Goal: Obtain resource: Obtain resource

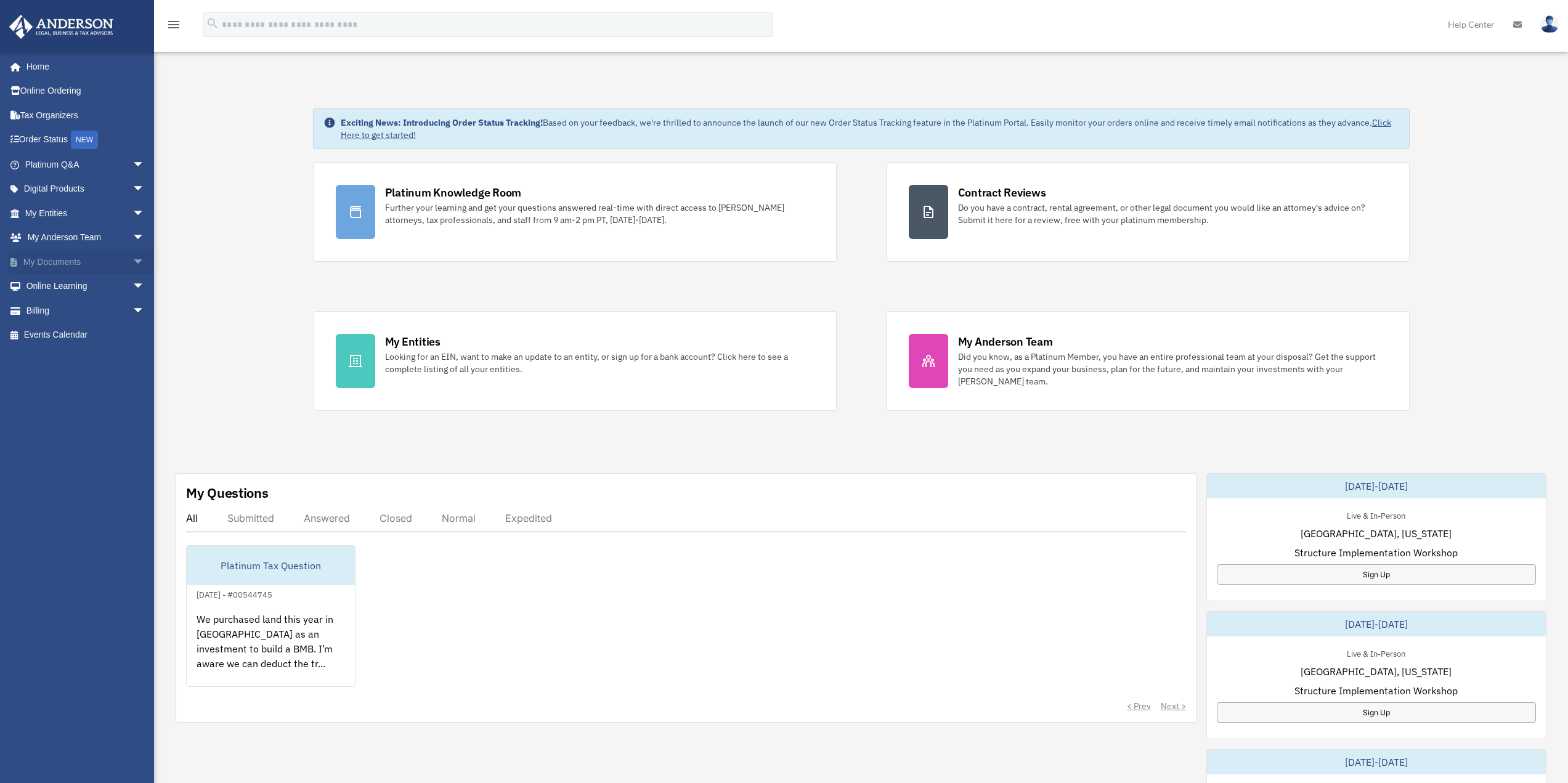
click at [89, 259] on link "My Documents arrow_drop_down" at bounding box center [86, 262] width 155 height 25
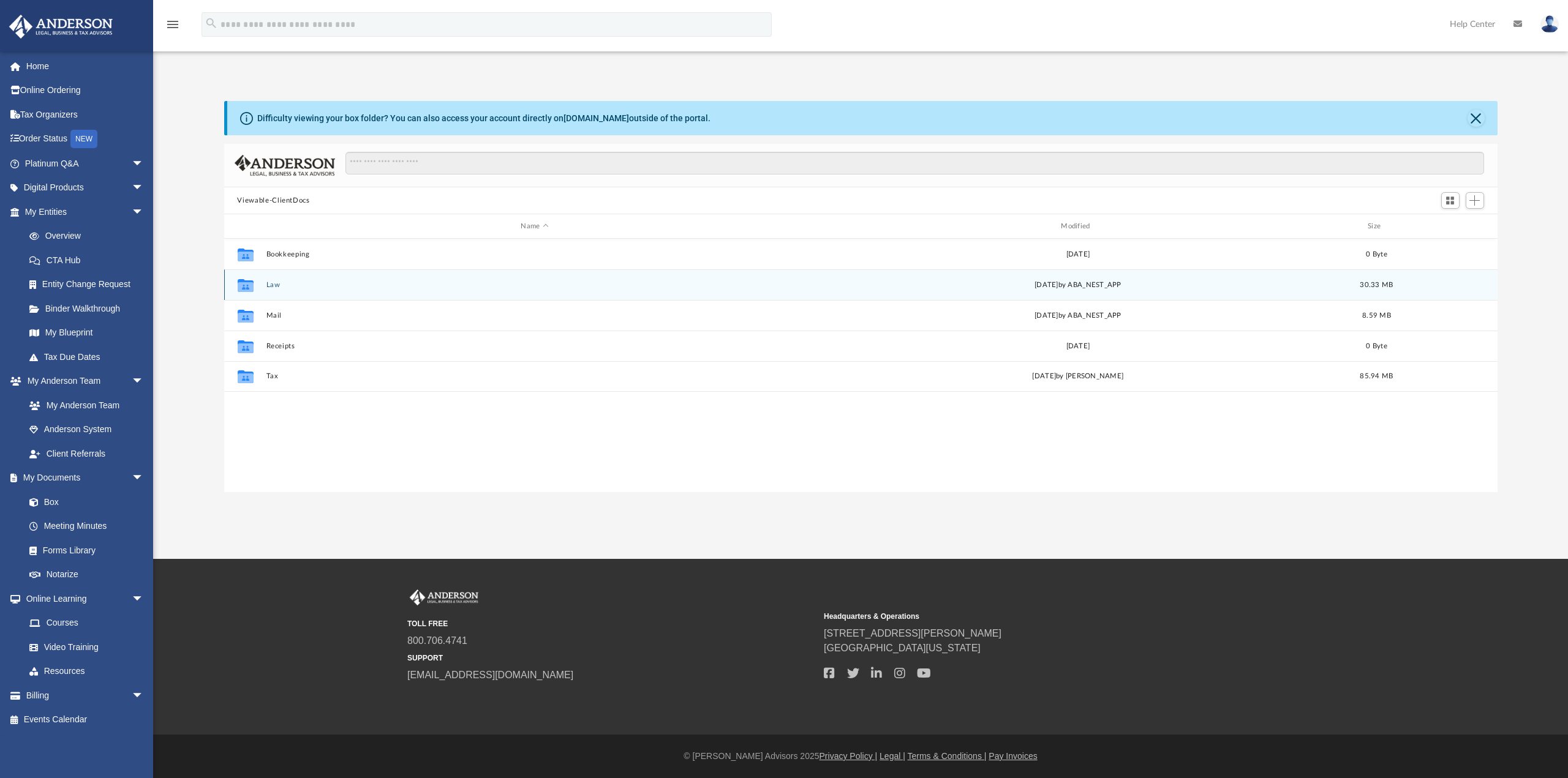
scroll to position [270, 1264]
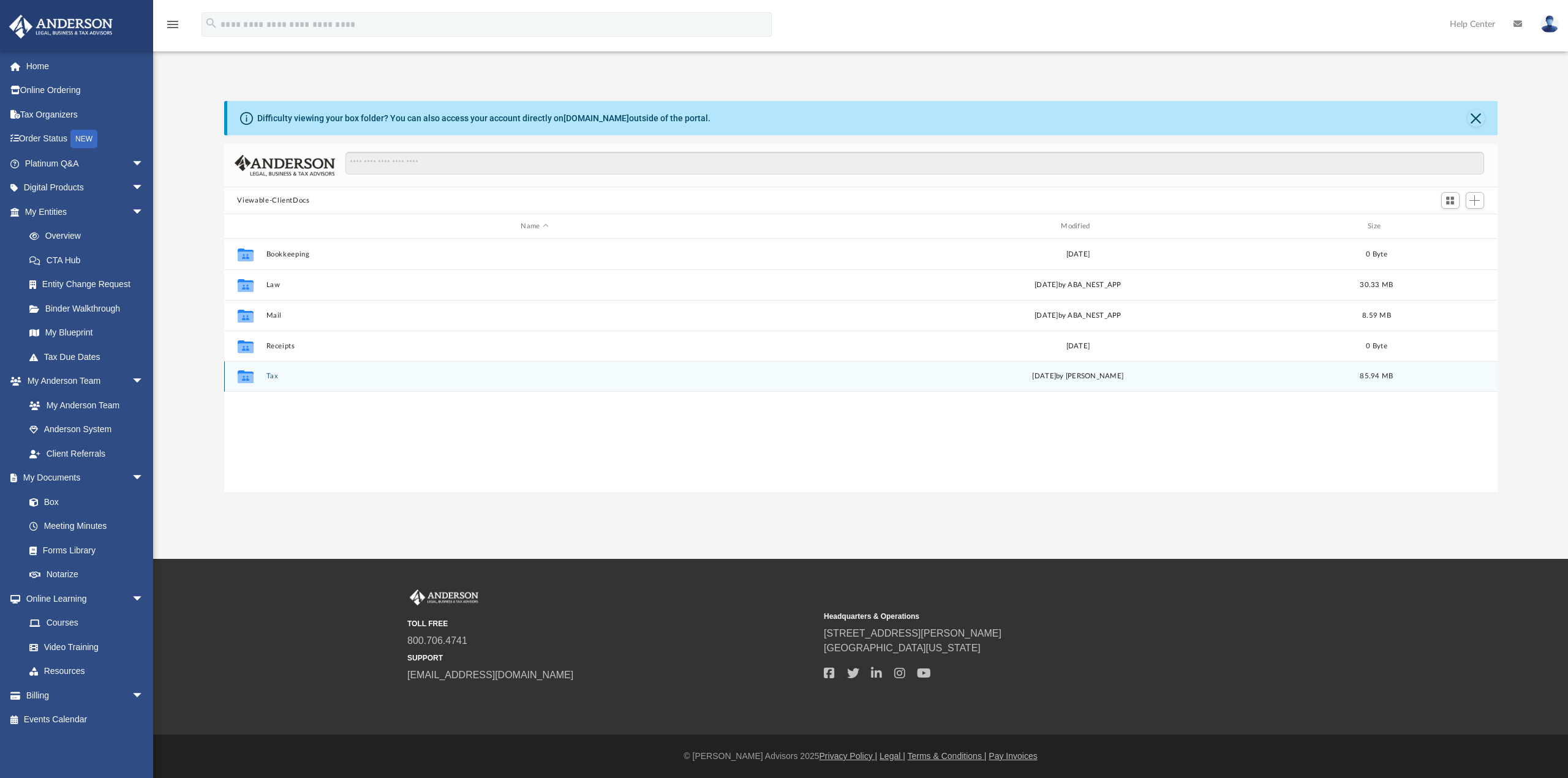
click at [268, 376] on button "Tax" at bounding box center [535, 376] width 538 height 8
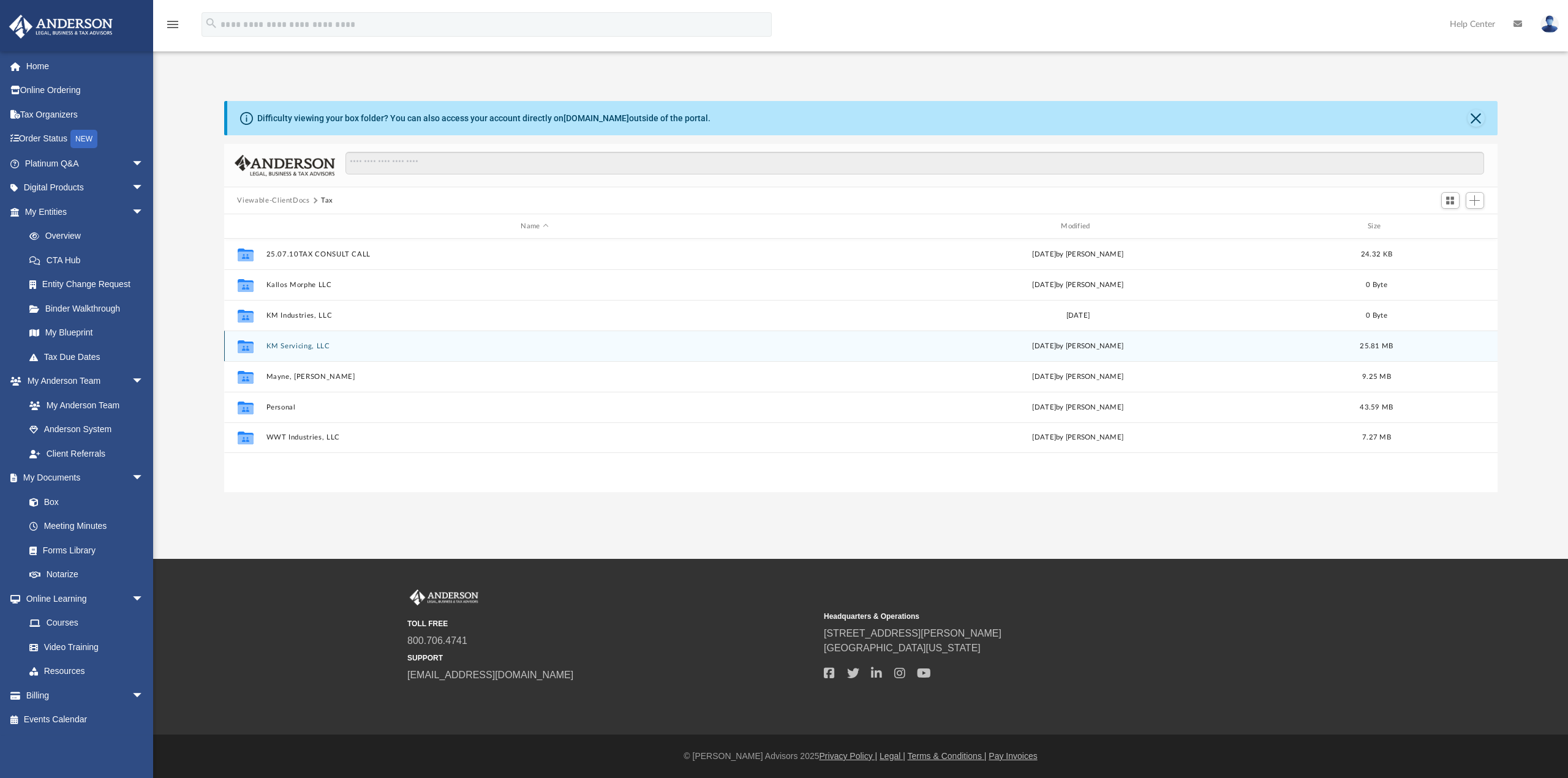
click at [313, 343] on button "KM Servicing, LLC" at bounding box center [535, 346] width 538 height 8
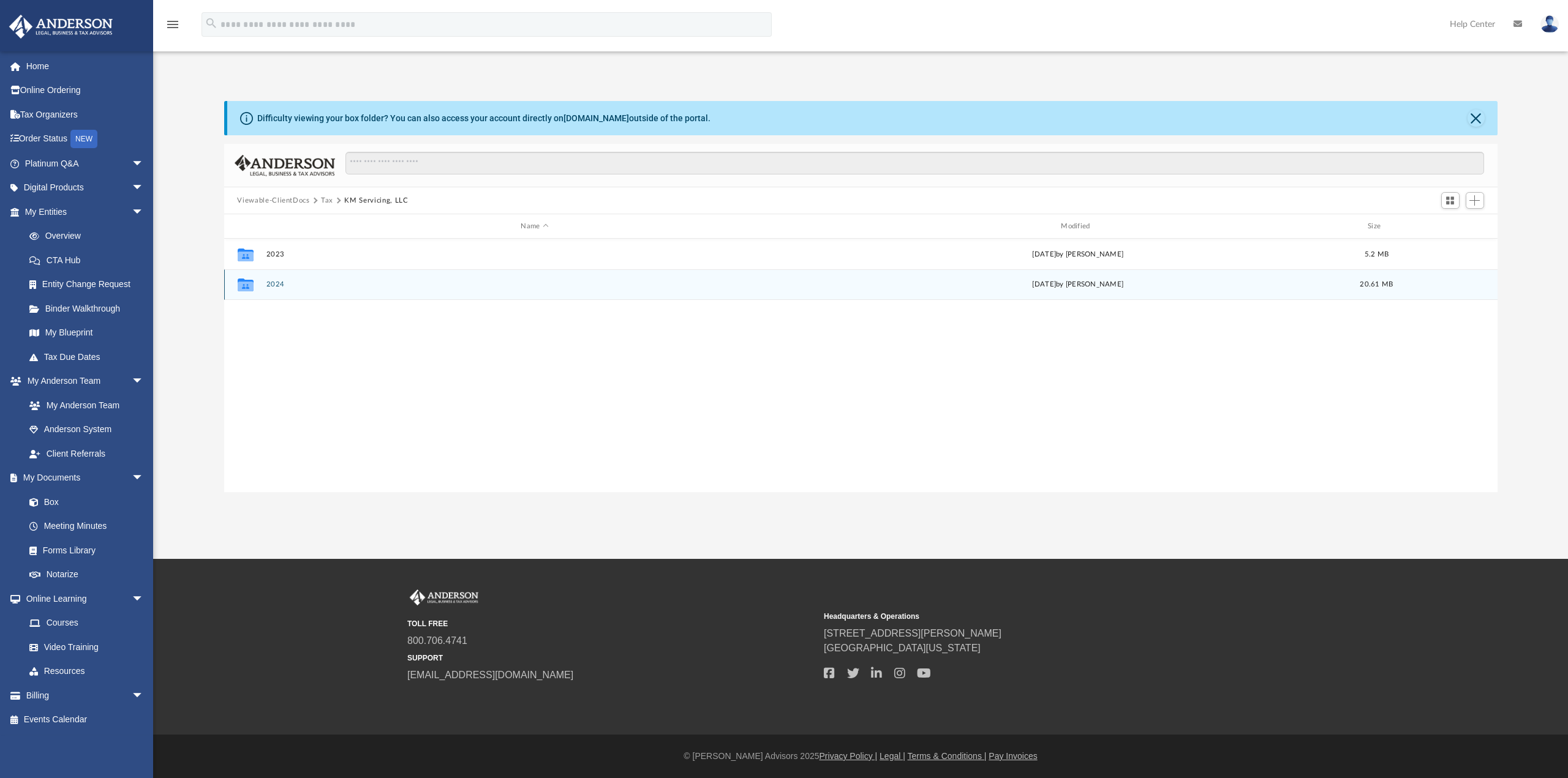
click at [275, 280] on div "Collaborated Folder 2024 Tue Mar 11 2025 by Alex Price 20.61 MB" at bounding box center [861, 285] width 1274 height 30
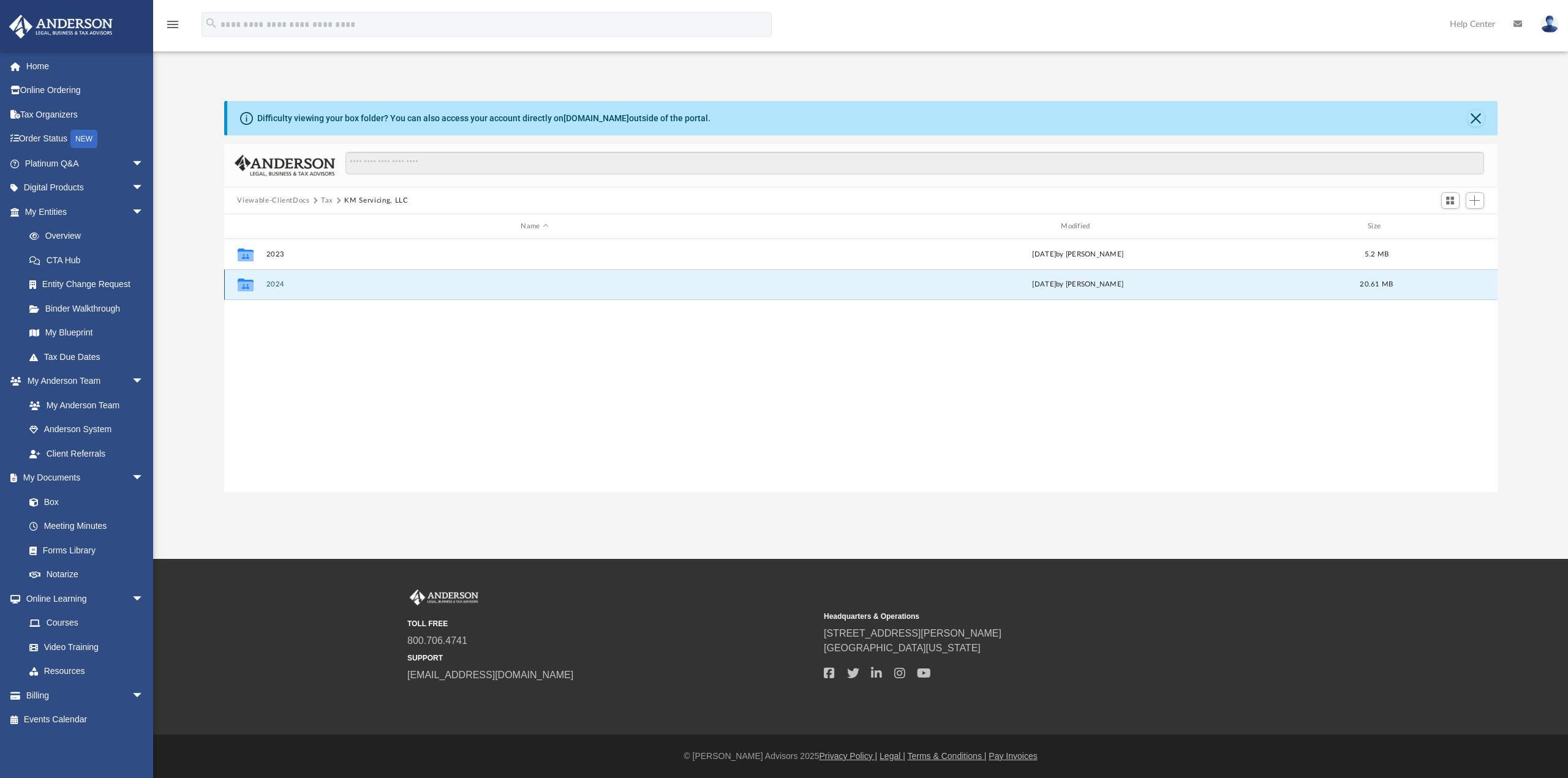
click at [276, 283] on button "2024" at bounding box center [535, 284] width 538 height 8
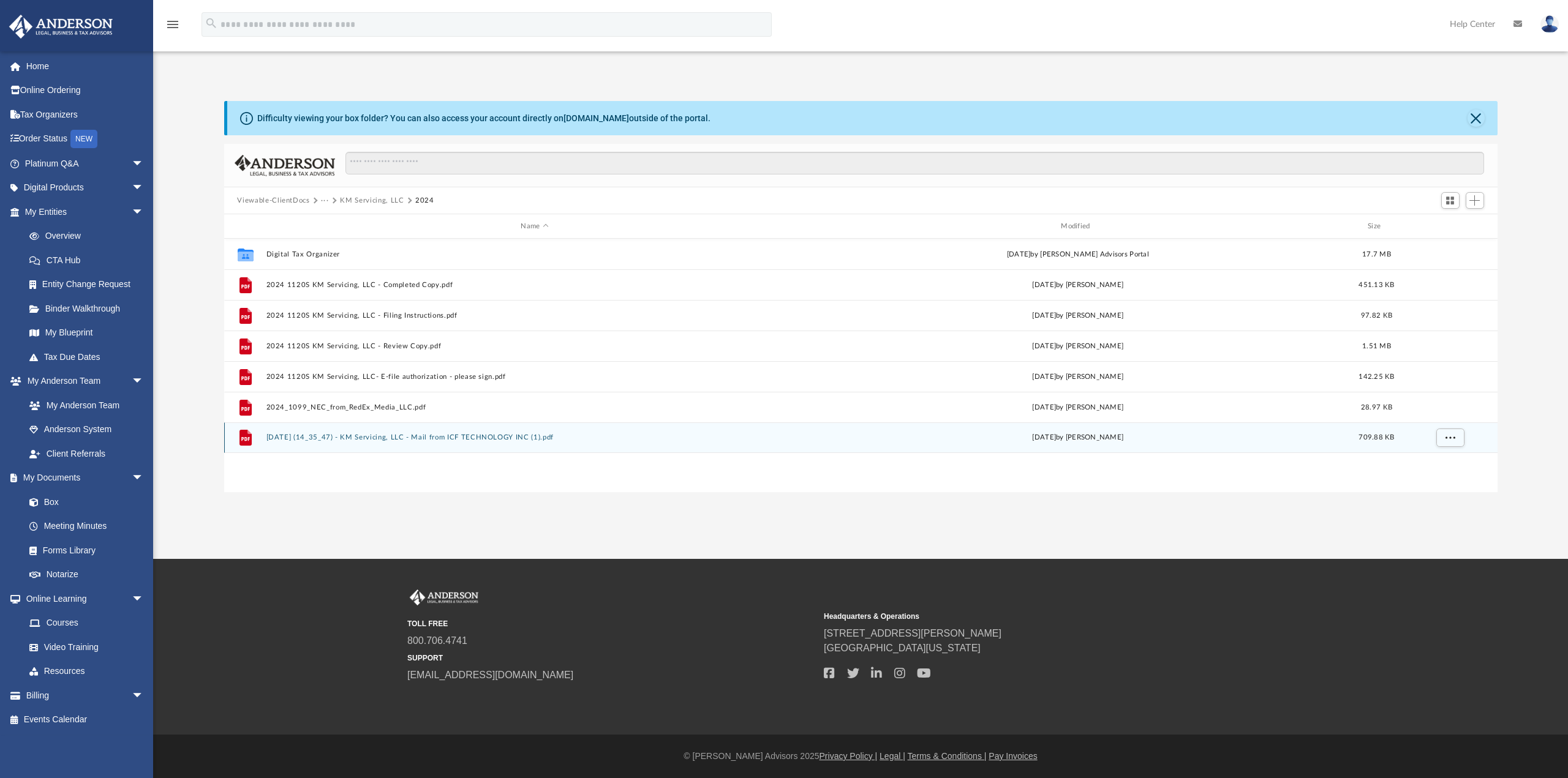
click at [546, 437] on button "2025.01.28 (14_35_47) - KM Servicing, LLC - Mail from ICF TECHNOLOGY INC (1).pdf" at bounding box center [535, 437] width 538 height 8
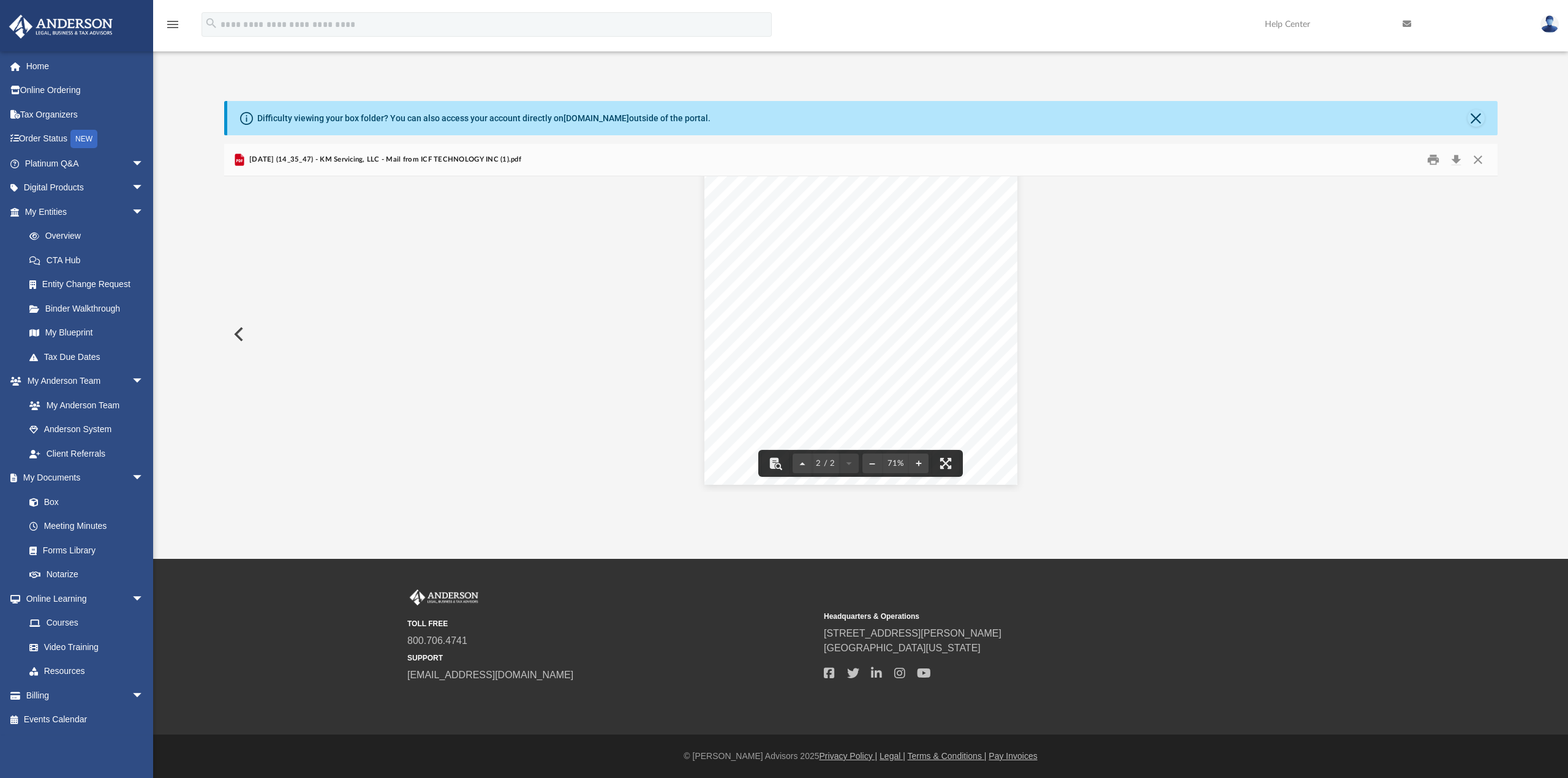
scroll to position [481, 0]
click at [1457, 158] on button "Download" at bounding box center [1456, 160] width 22 height 19
drag, startPoint x: 945, startPoint y: 57, endPoint x: 928, endPoint y: 55, distance: 17.1
click at [945, 57] on div "App summerm.mayne@gmail.com Sign Out summerm.mayne@gmail.com Home Online Orderi…" at bounding box center [784, 279] width 1568 height 559
click at [1477, 114] on button "Close" at bounding box center [1476, 118] width 17 height 17
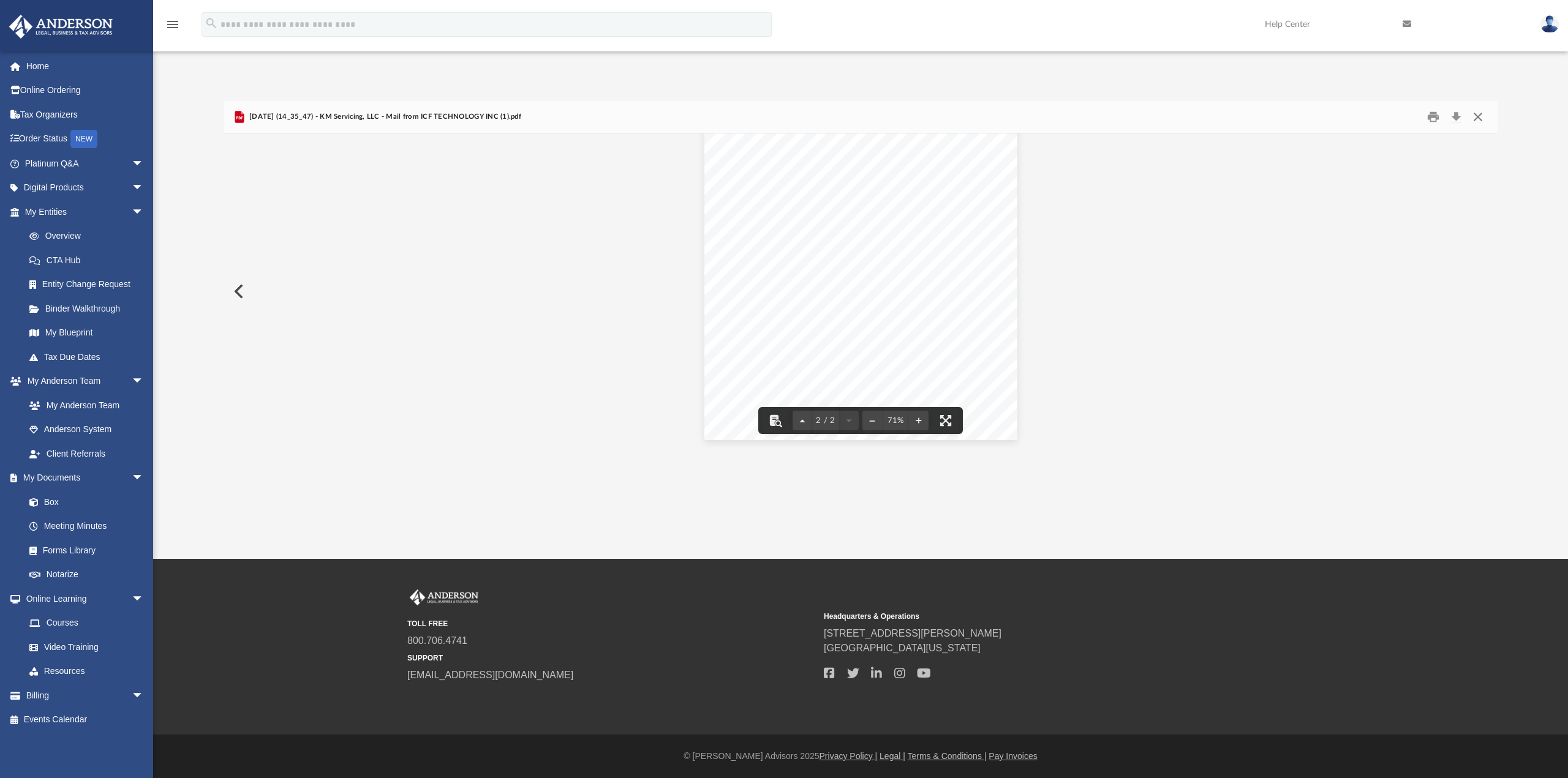
click at [1478, 113] on button "Close" at bounding box center [1478, 117] width 22 height 19
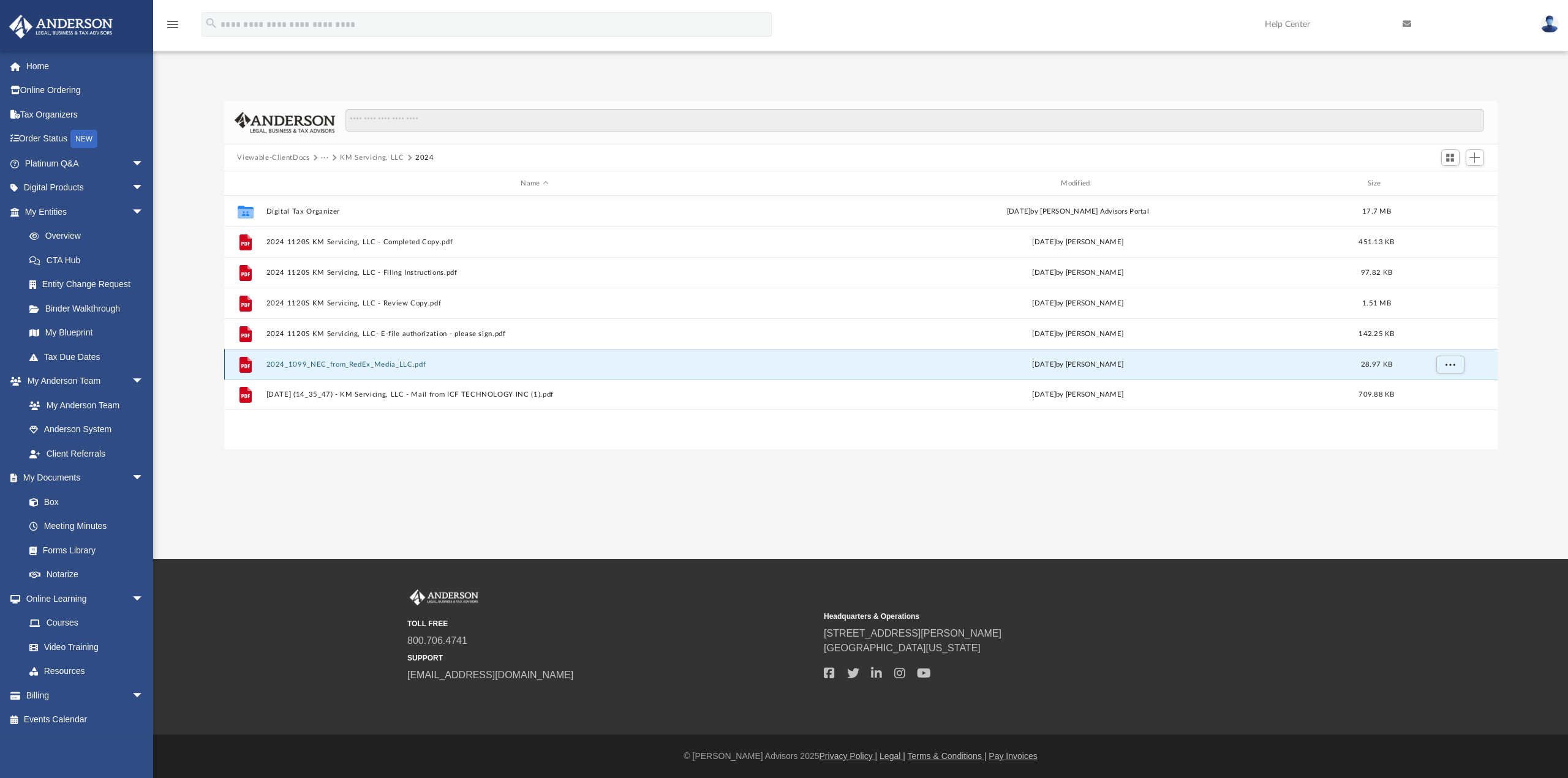
click at [388, 362] on button "2024_1099_NEC_from_RedEx_Media_LLC.pdf" at bounding box center [535, 364] width 538 height 8
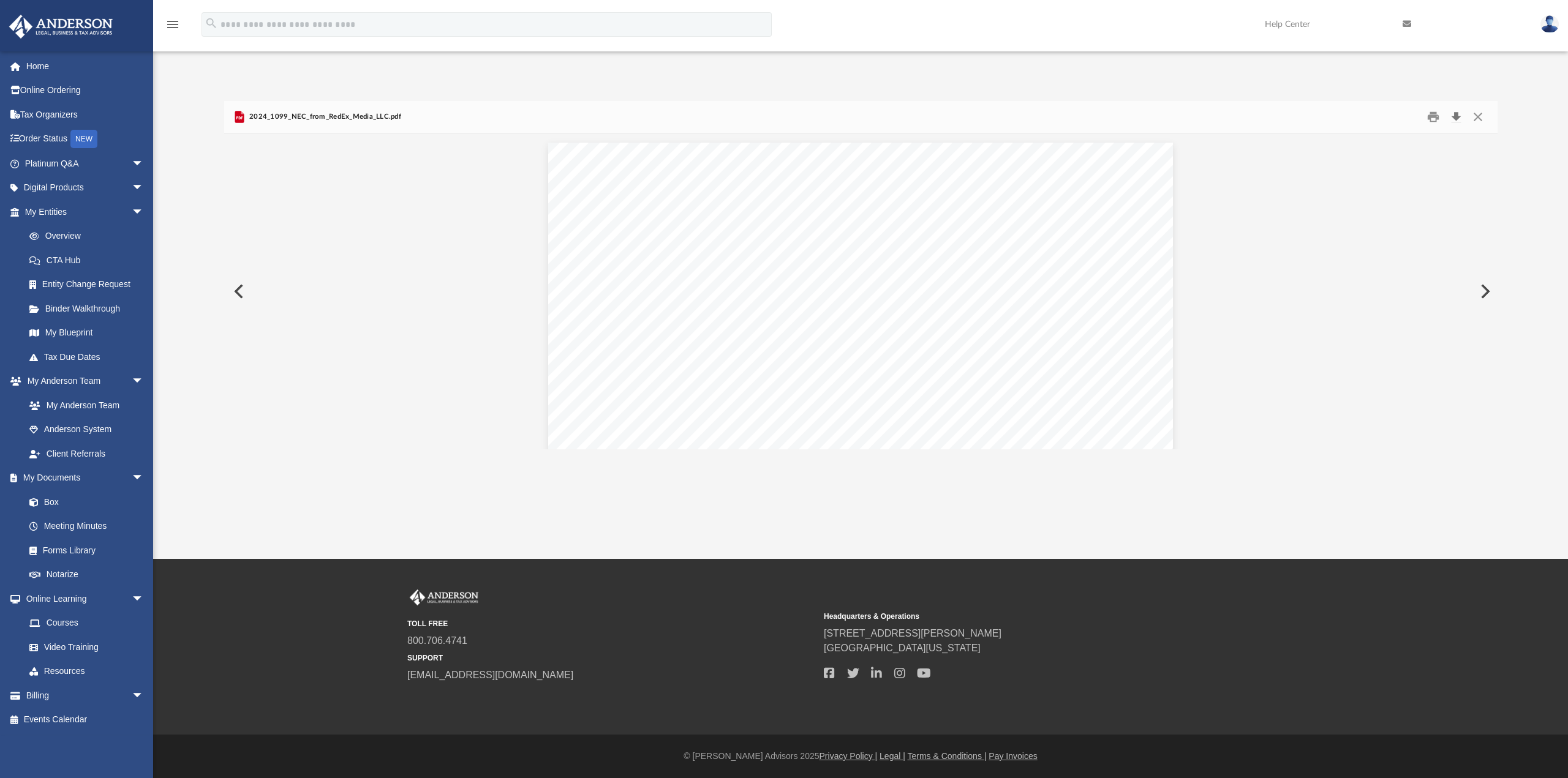
click at [1458, 115] on button "Download" at bounding box center [1456, 117] width 22 height 19
click at [1479, 116] on button "Close" at bounding box center [1478, 117] width 22 height 19
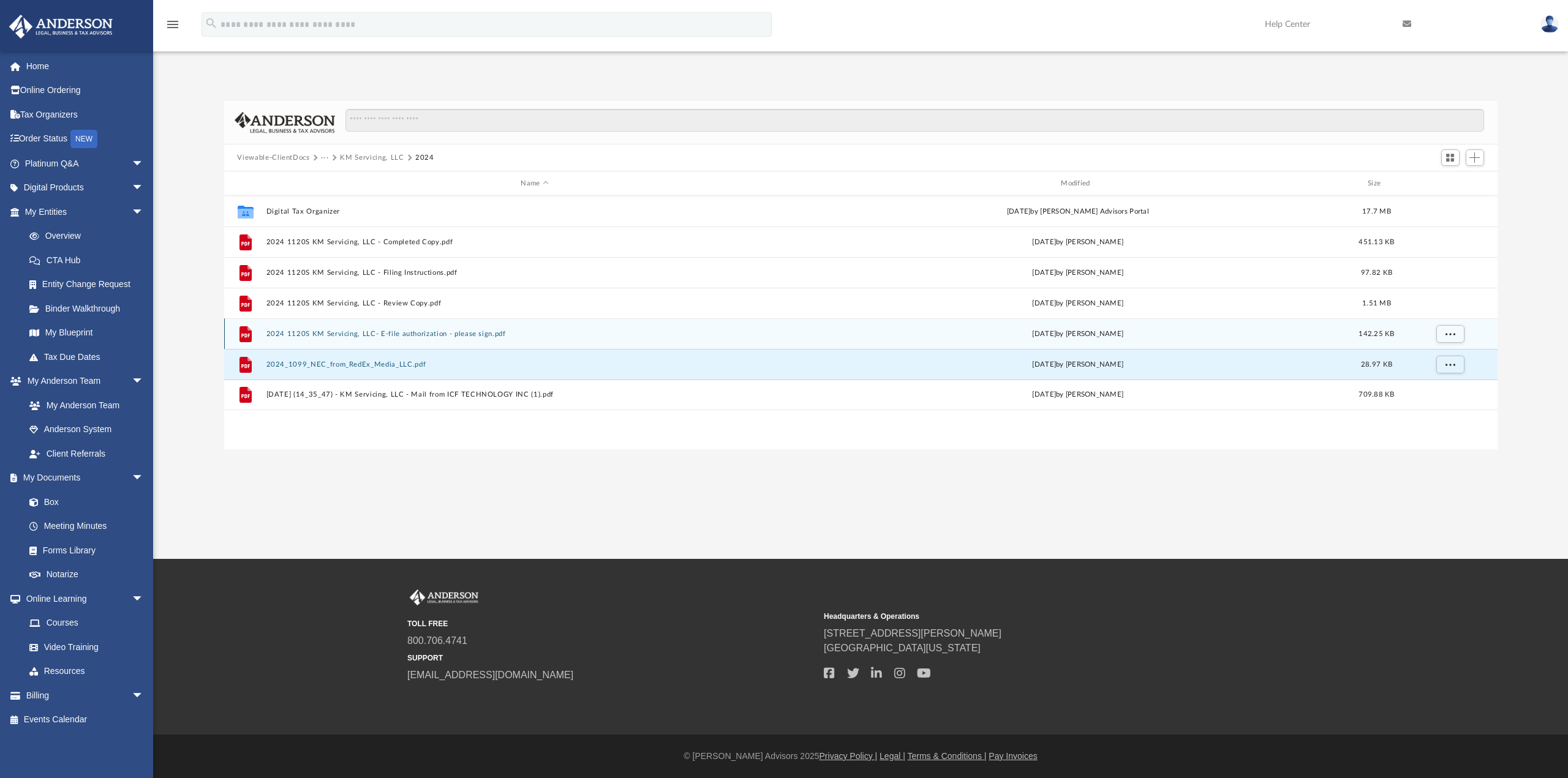
click at [461, 332] on button "2024 1120S KM Servicing, LLC- E-file authorization - please sign.pdf" at bounding box center [535, 334] width 538 height 8
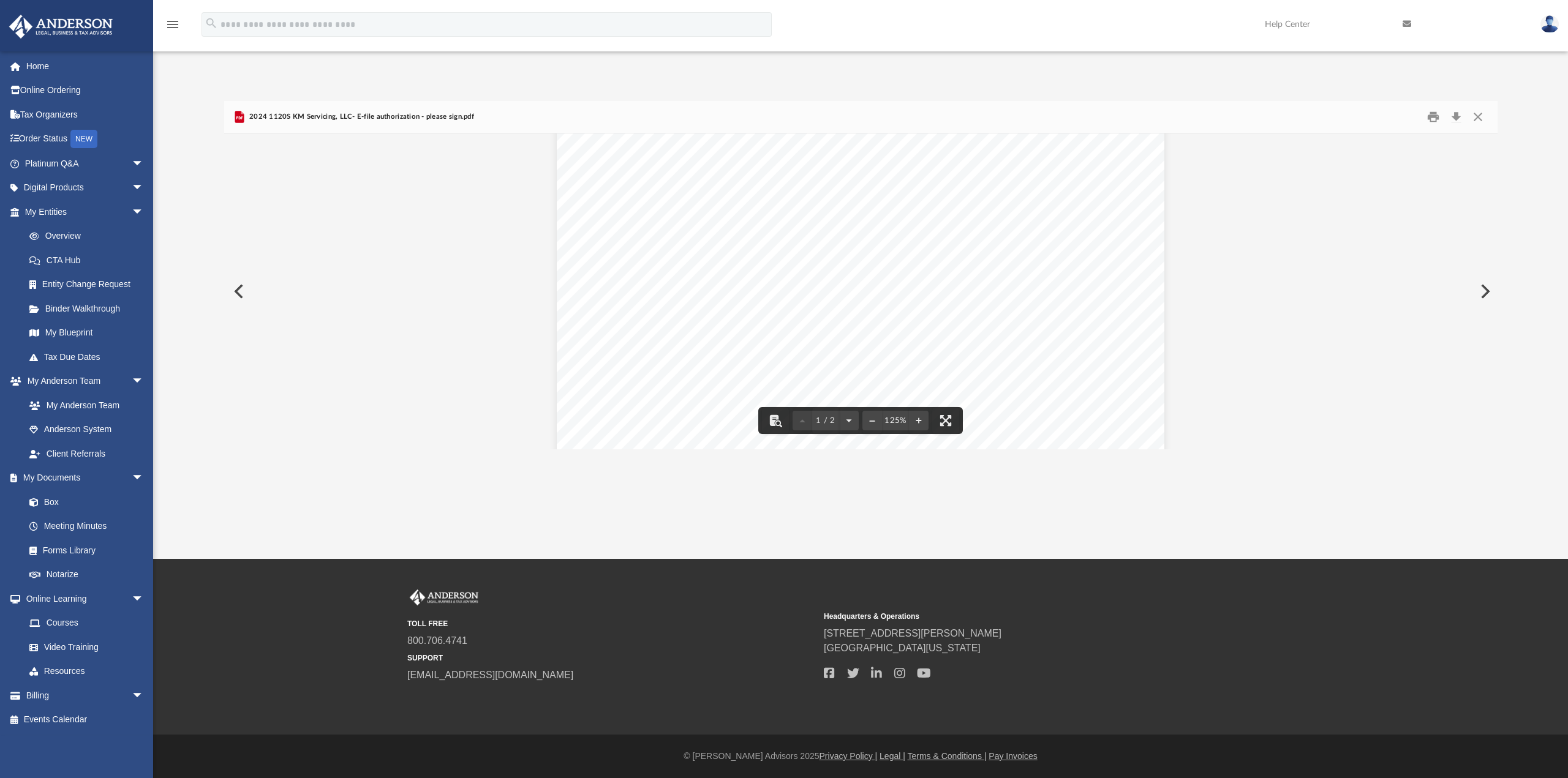
scroll to position [0, 0]
click at [1484, 116] on button "Close" at bounding box center [1478, 117] width 22 height 19
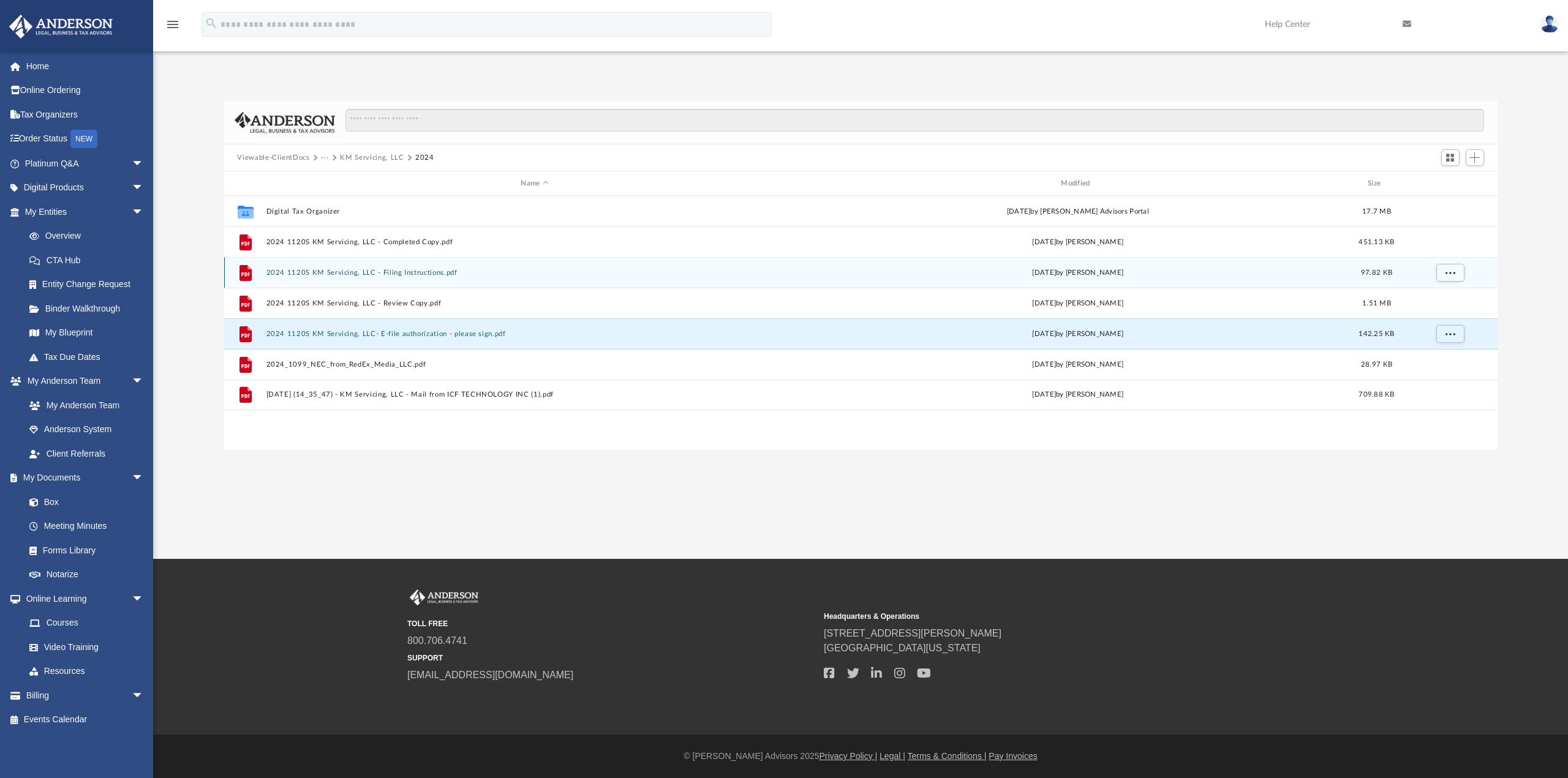
click at [431, 272] on button "2024 1120S KM Servicing, LLC - Filing Instructions.pdf" at bounding box center [535, 273] width 538 height 8
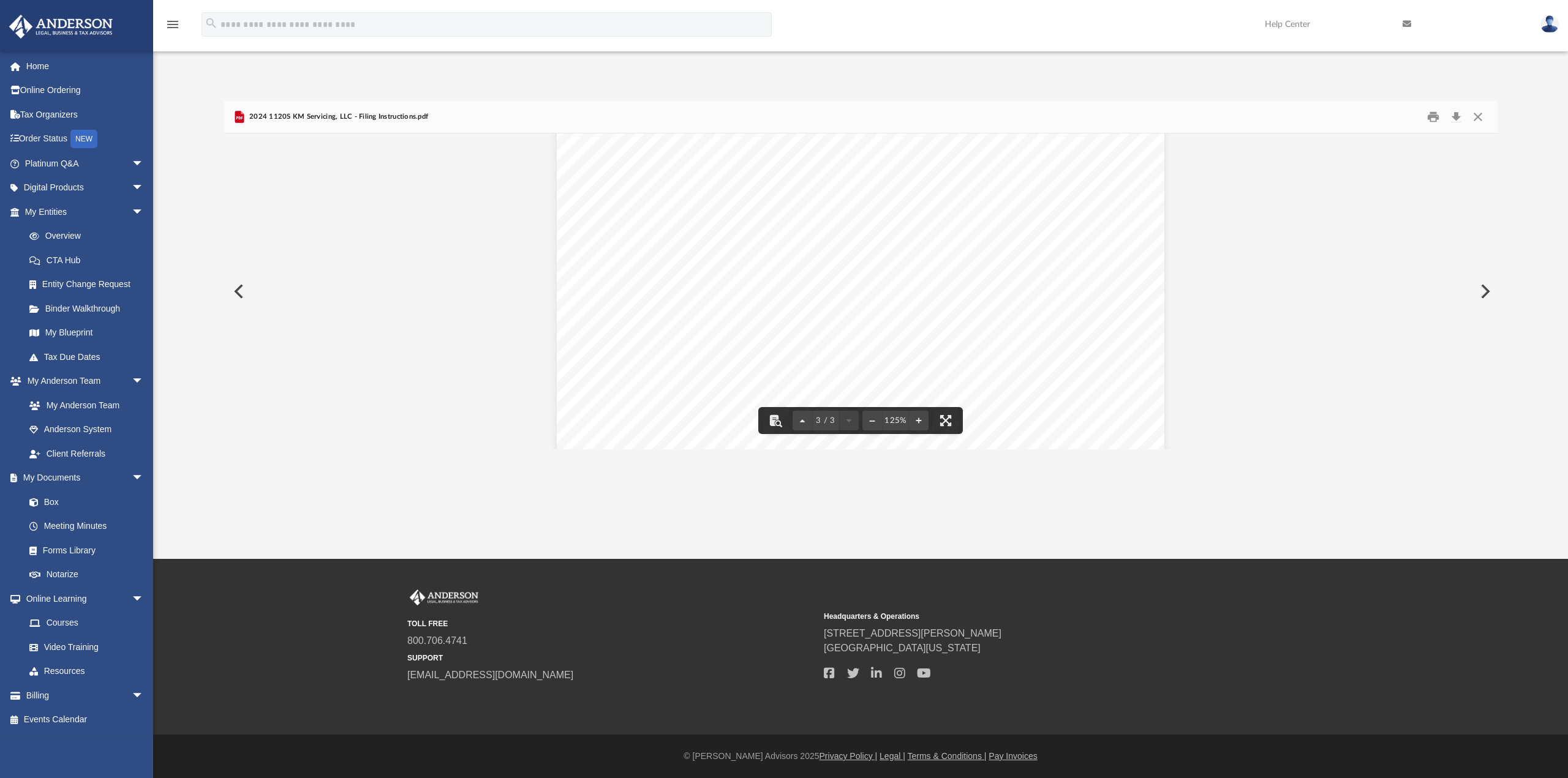
scroll to position [2317, 0]
click at [1484, 118] on button "Close" at bounding box center [1478, 117] width 22 height 19
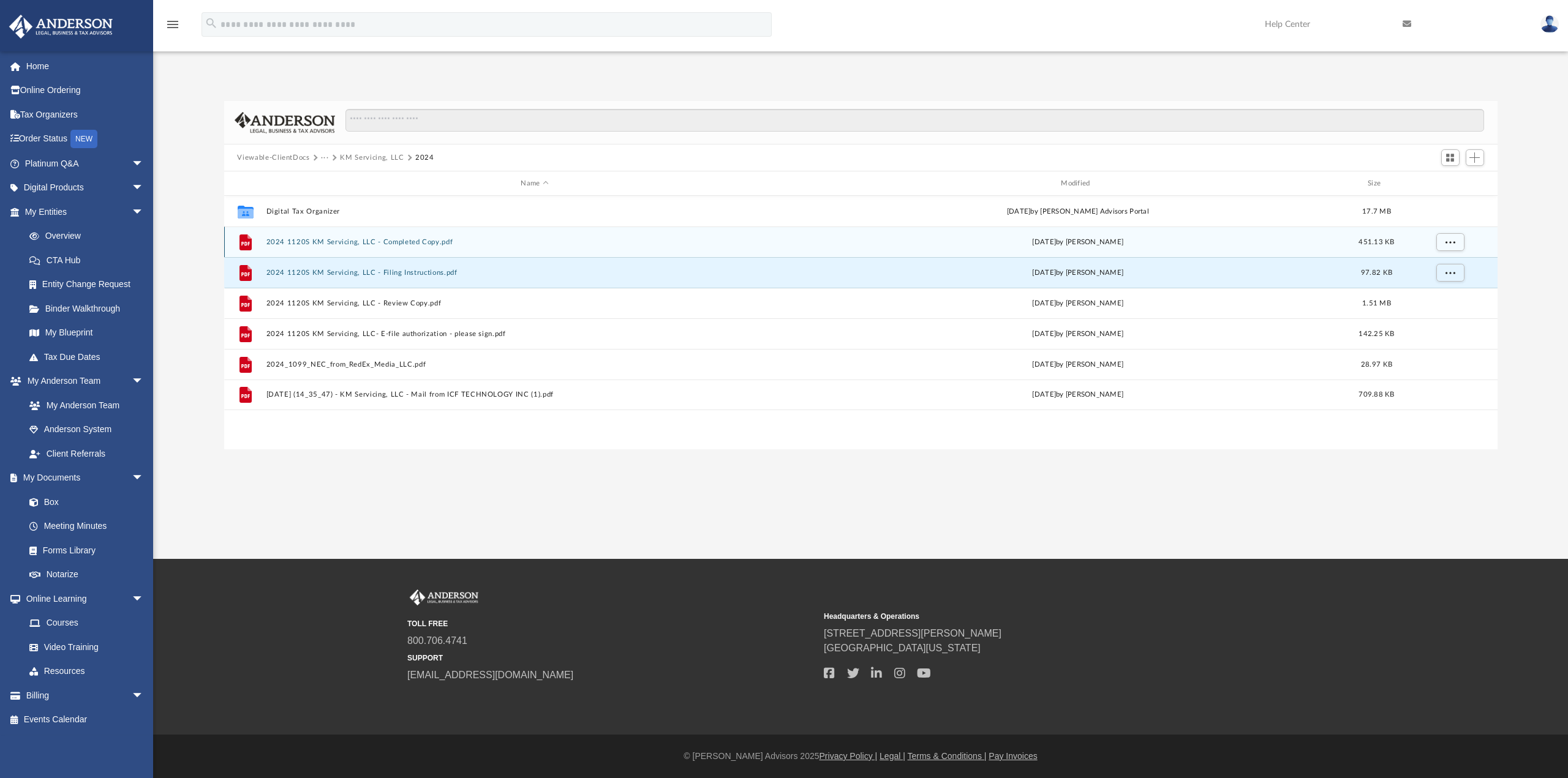
click at [380, 241] on button "2024 1120S KM Servicing, LLC - Completed Copy.pdf" at bounding box center [535, 242] width 538 height 8
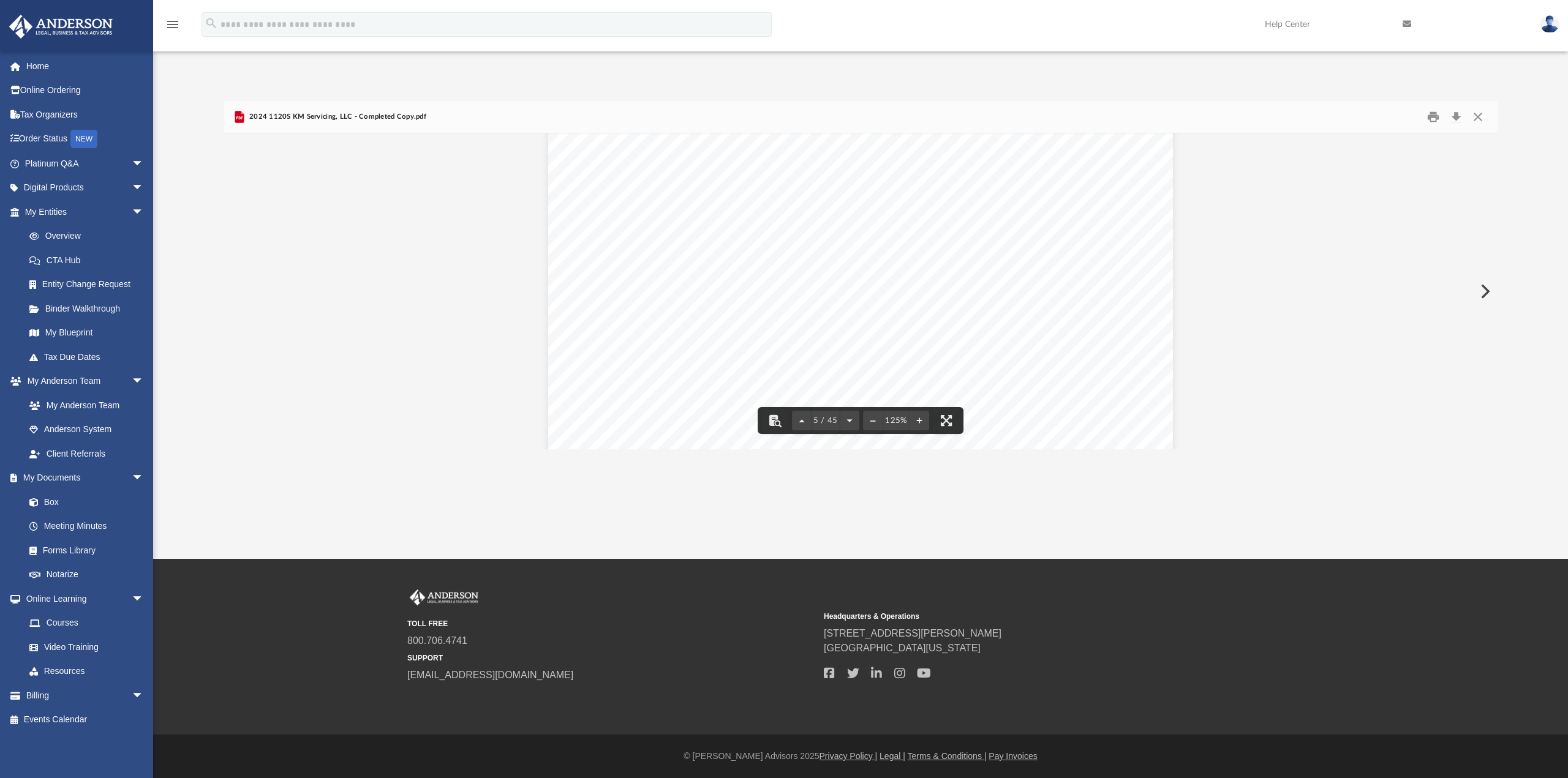
scroll to position [3674, 0]
click at [1473, 113] on button "Close" at bounding box center [1478, 117] width 22 height 19
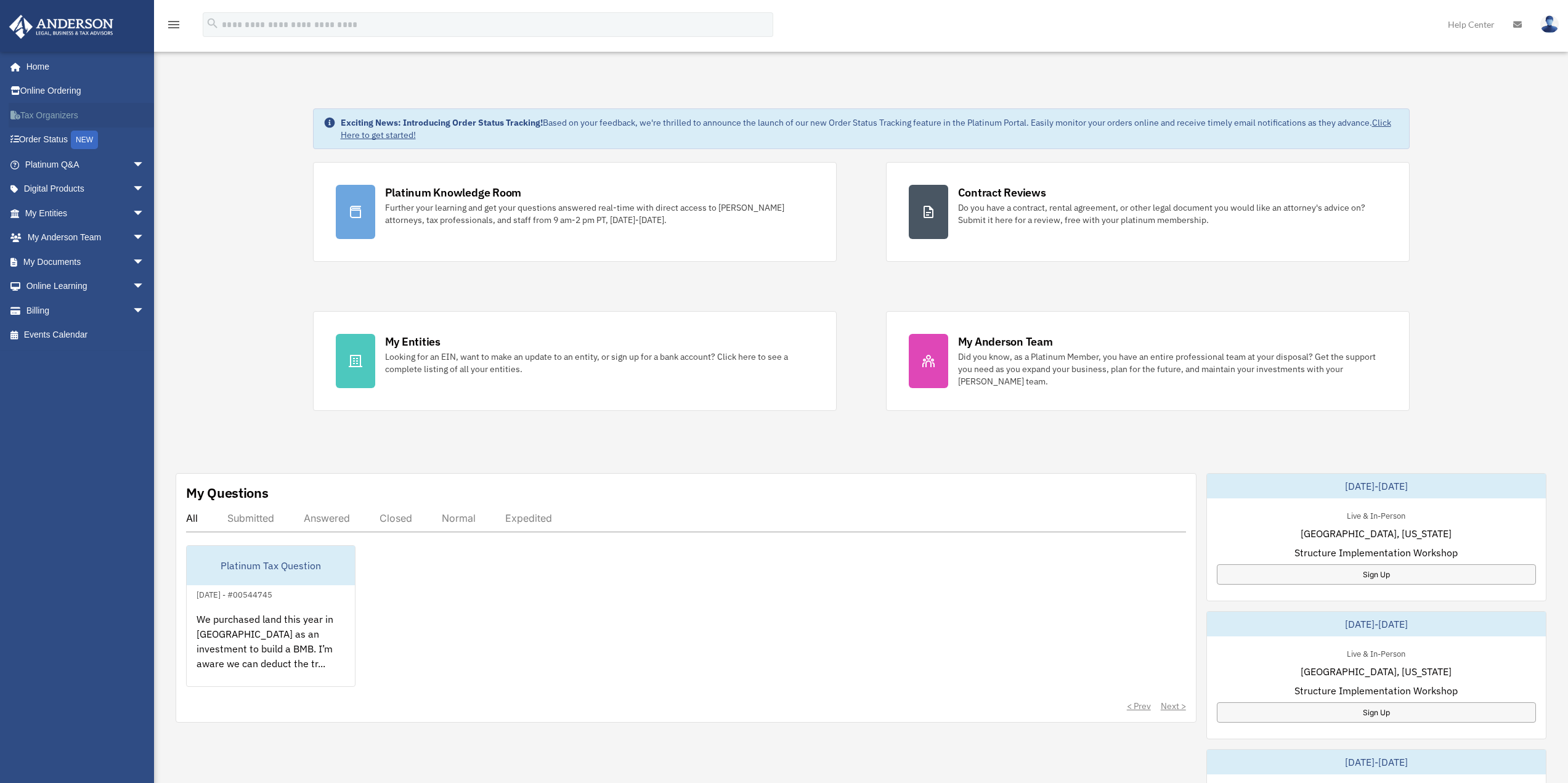
click at [49, 113] on link "Tax Organizers" at bounding box center [86, 115] width 155 height 25
click at [49, 60] on link "Home" at bounding box center [86, 67] width 155 height 25
